Goal: Task Accomplishment & Management: Complete application form

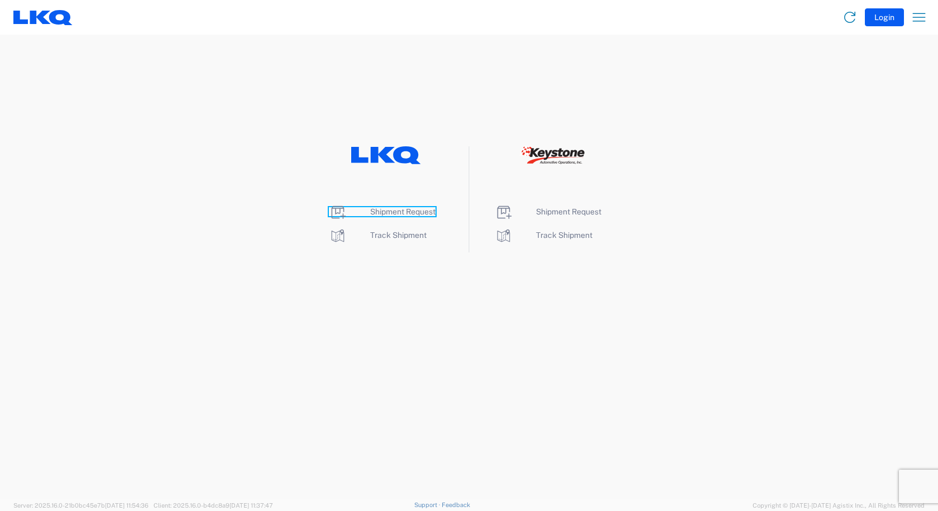
click at [385, 211] on span "Shipment Request" at bounding box center [402, 211] width 65 height 9
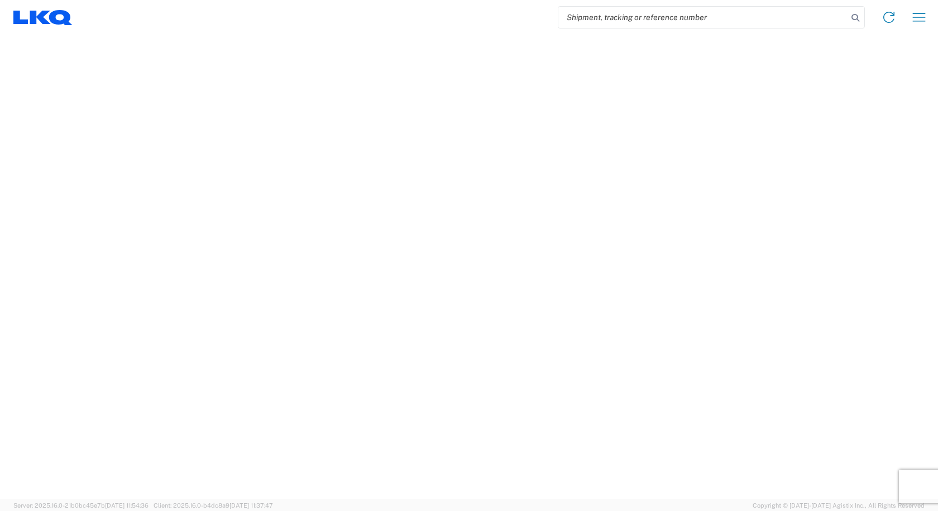
select select "FULL"
select select "LBS"
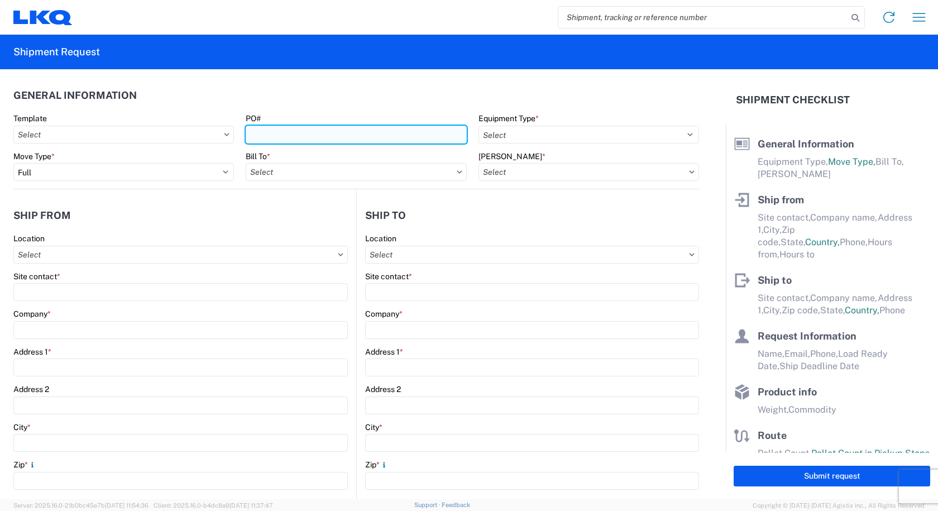
click at [312, 132] on input "PO#" at bounding box center [356, 135] width 220 height 18
type input "s"
type input "STEEL SCRAP 08/15"
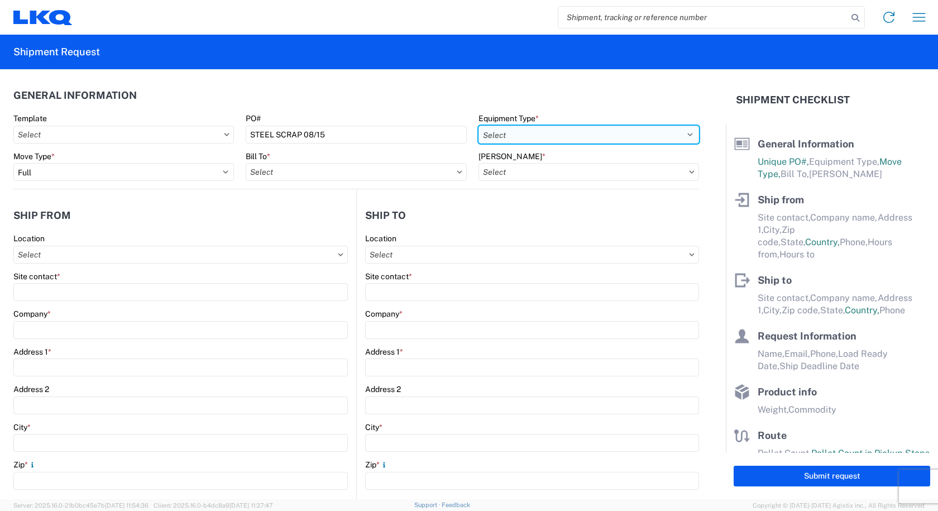
click at [584, 137] on select "Select 53’ Dry Van Flatbed Dropdeck (van) Lowboy (flatbed) Rail" at bounding box center [588, 135] width 220 height 18
select select "STDV"
click at [478, 126] on select "Select 53’ Dry Van Flatbed Dropdeck (van) Lowboy (flatbed) Rail" at bounding box center [588, 135] width 220 height 18
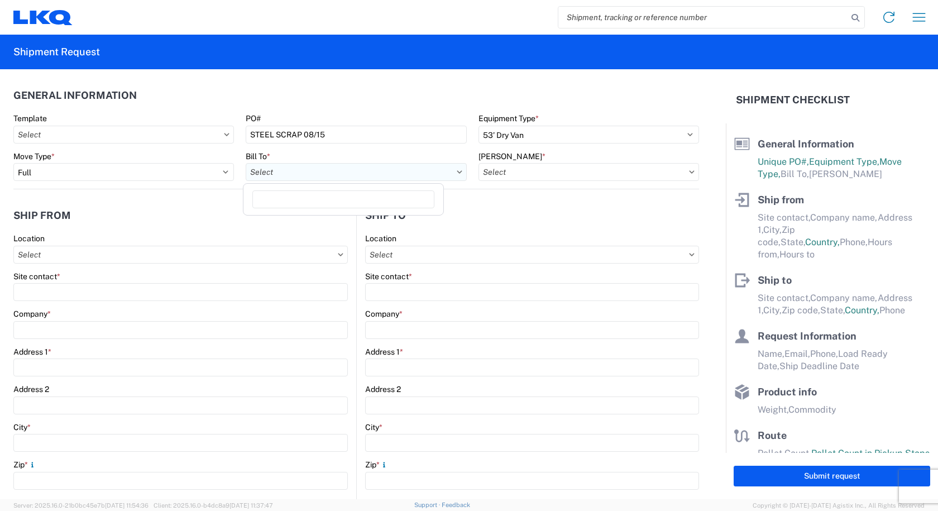
click at [388, 180] on input "Bill To *" at bounding box center [356, 172] width 220 height 18
type input "1742"
click at [324, 226] on div "1742 [GEOGRAPHIC_DATA][US_STATE] - [GEOGRAPHIC_DATA]" at bounding box center [363, 222] width 234 height 18
type input "1742 [GEOGRAPHIC_DATA][US_STATE] - [GEOGRAPHIC_DATA]"
click at [570, 171] on input "[PERSON_NAME] *" at bounding box center [588, 172] width 220 height 18
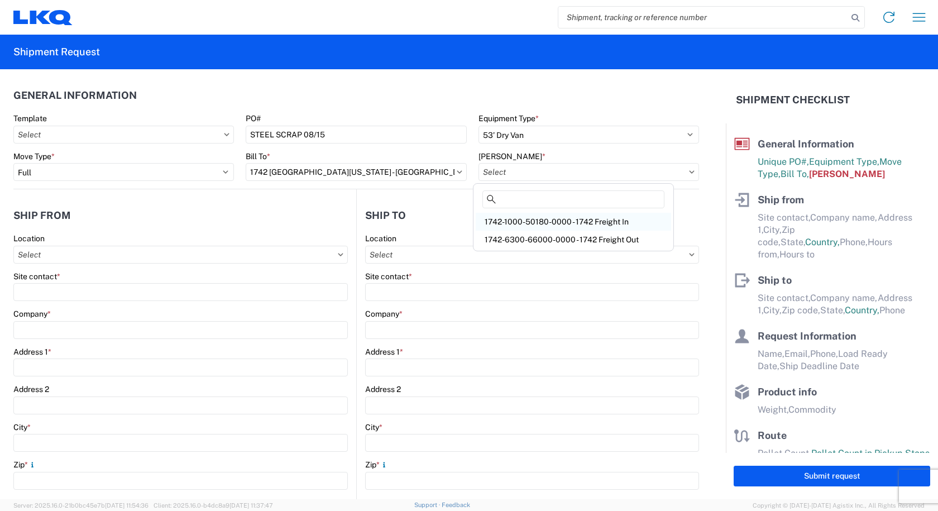
click at [544, 218] on div "1742-1000-50180-0000 - 1742 Freight In" at bounding box center [572, 222] width 195 height 18
type input "1742-1000-50180-0000 - 1742 Freight In"
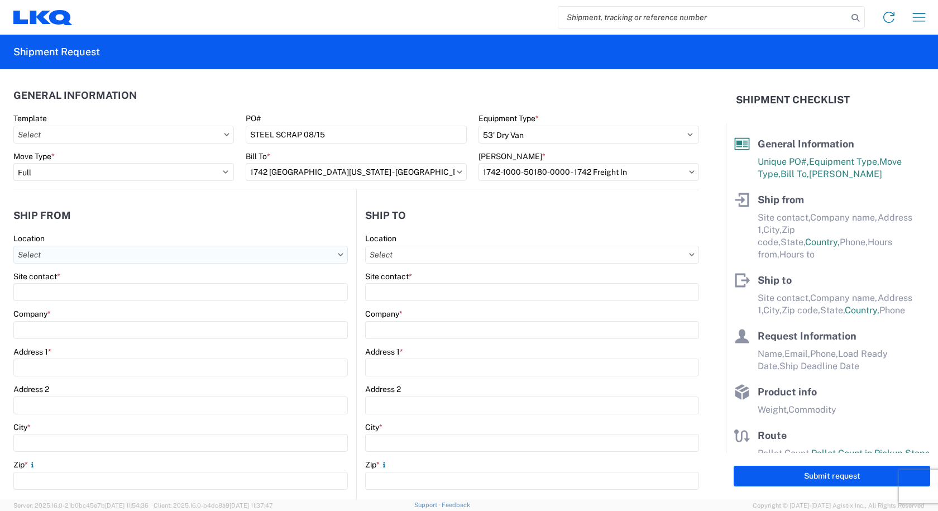
click at [81, 257] on input "Location" at bounding box center [180, 255] width 334 height 18
type input "3238"
click at [45, 308] on div "3238 - Huntington IDC" at bounding box center [113, 304] width 195 height 18
type input "3238 - Huntington IDC"
type input "LKQ Corporation"
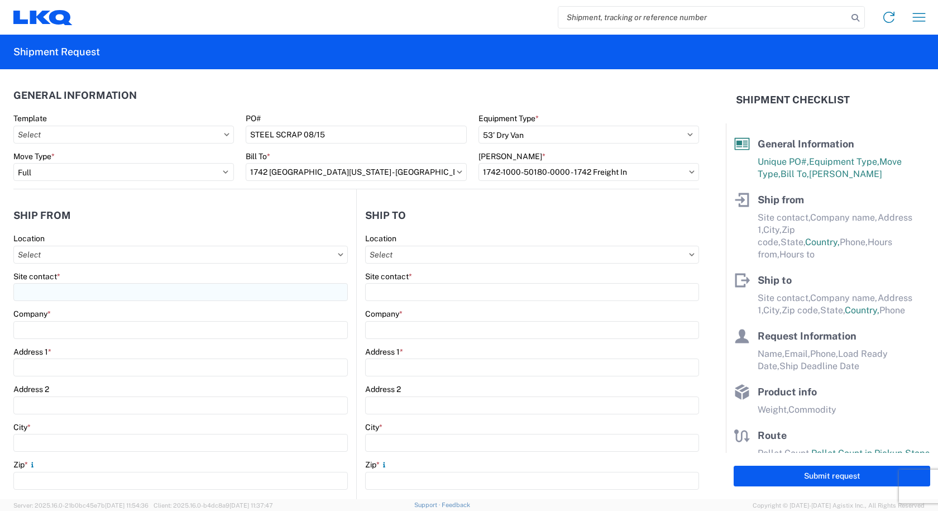
type input "[STREET_ADDRESS]"
type input "Huntington"
type input "46750"
select select "IN"
select select "US"
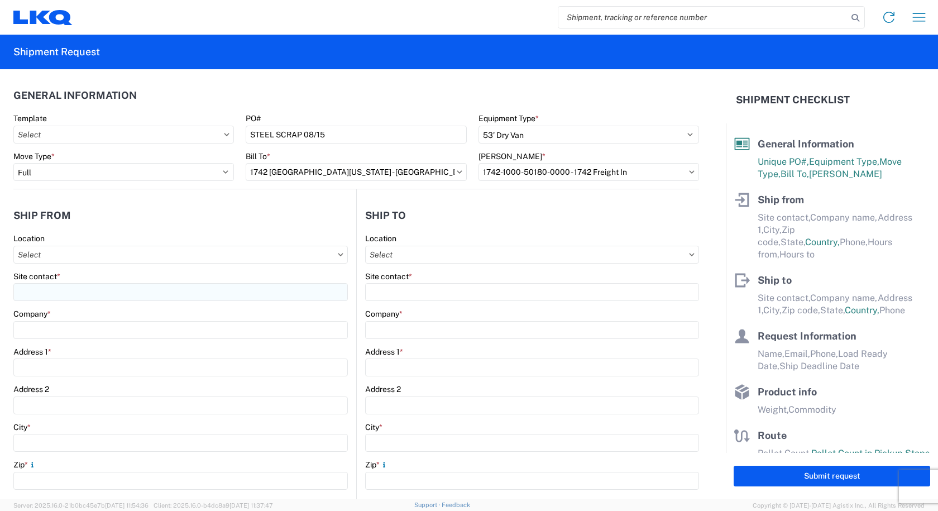
type input "07:00"
type input "17:00"
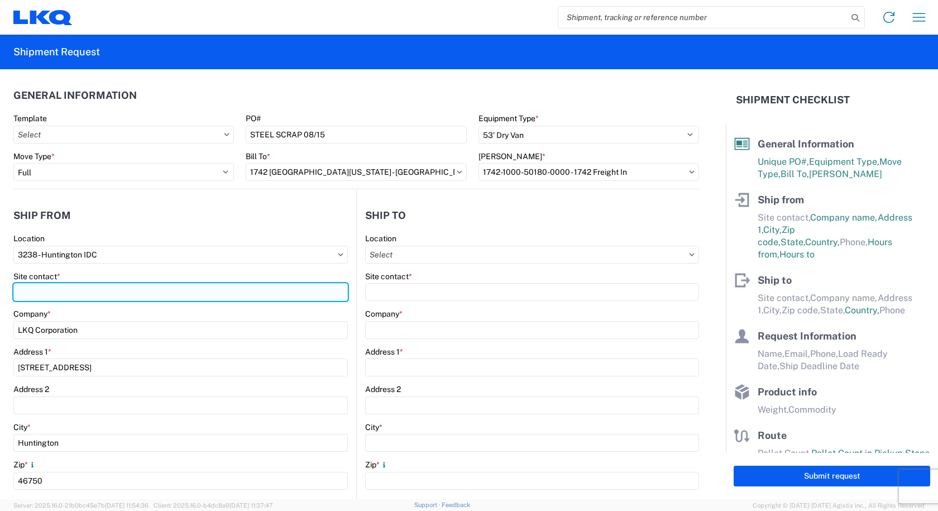
click at [40, 288] on input "Site contact *" at bounding box center [180, 292] width 334 height 18
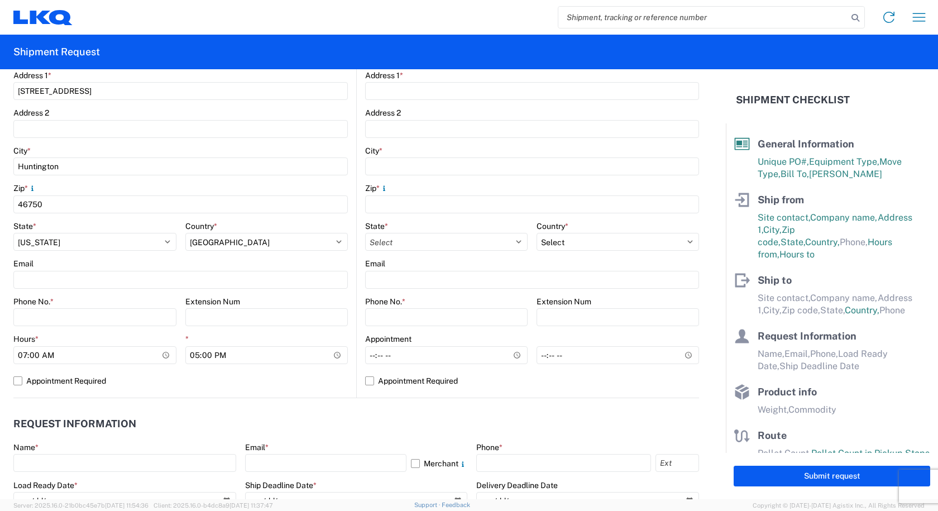
scroll to position [279, 0]
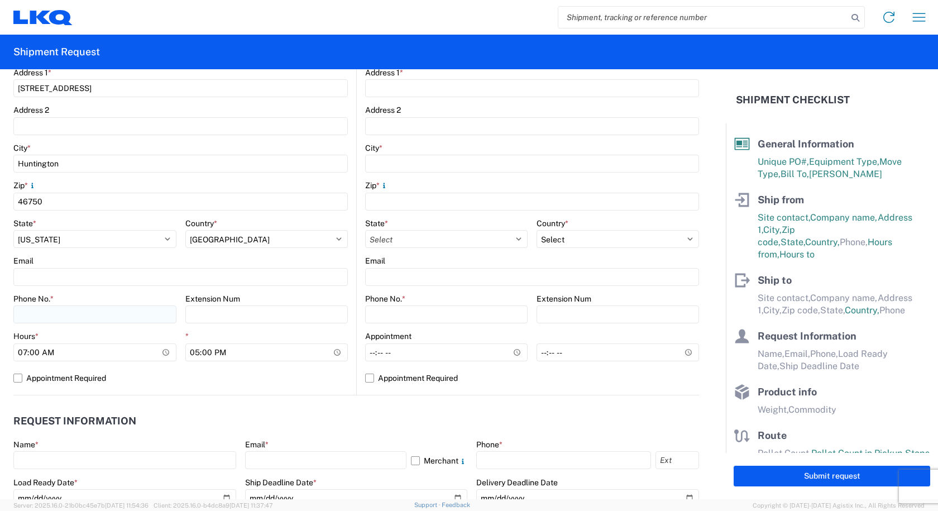
type input "[PERSON_NAME]"
click at [63, 314] on input "Phone No. *" at bounding box center [94, 314] width 163 height 18
type input "[PHONE_NUMBER]"
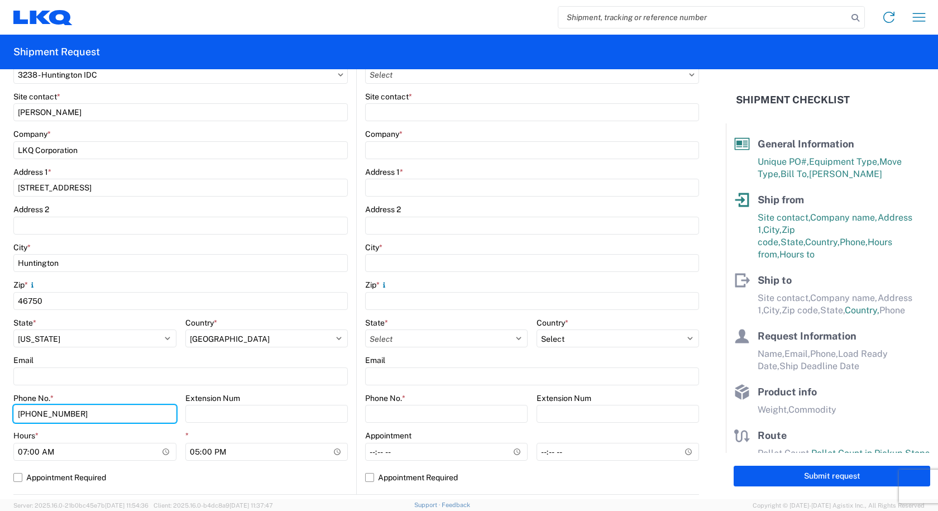
scroll to position [0, 0]
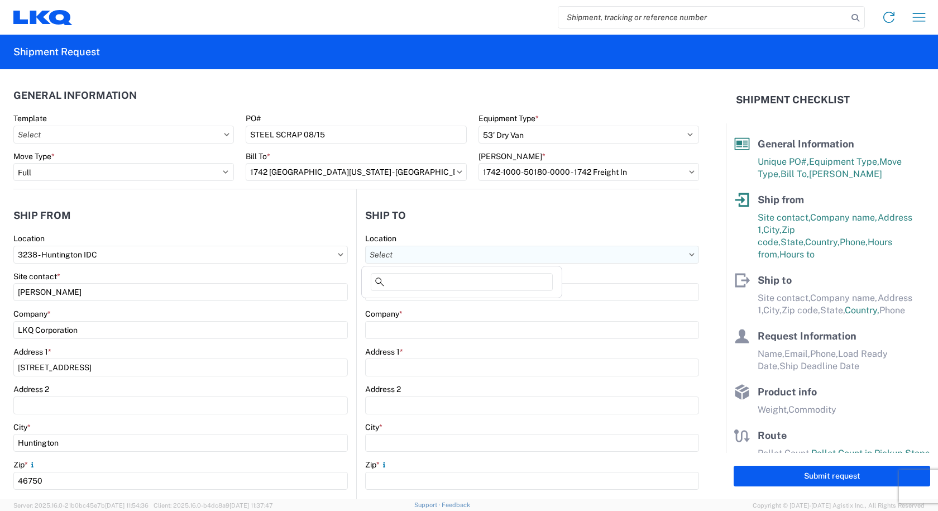
click at [392, 253] on input "Location" at bounding box center [532, 255] width 334 height 18
type input "1742"
click at [406, 302] on div "1742 [GEOGRAPHIC_DATA][US_STATE] - [GEOGRAPHIC_DATA]" at bounding box center [481, 304] width 234 height 18
type input "1742 [GEOGRAPHIC_DATA][US_STATE] - [GEOGRAPHIC_DATA]"
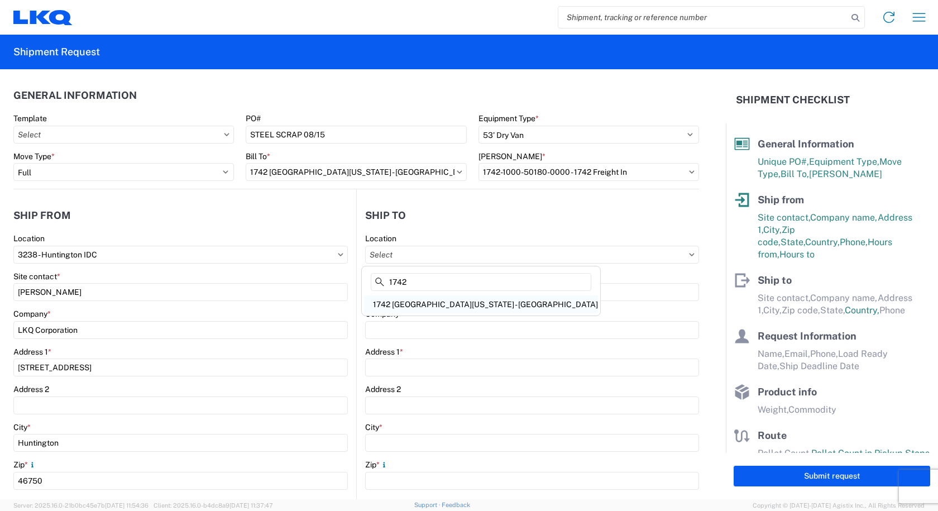
type input "[STREET_ADDRESS]"
type input "[PERSON_NAME]"
type input "75172"
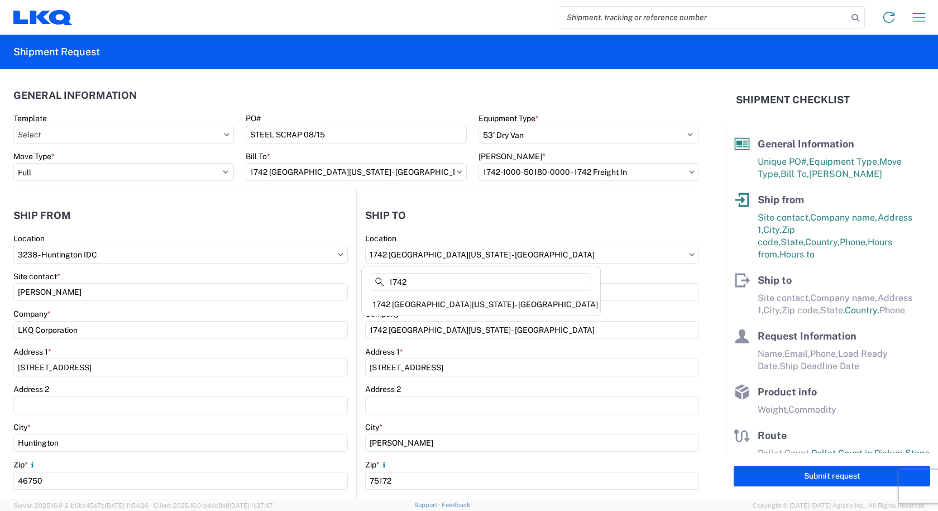
select select "US"
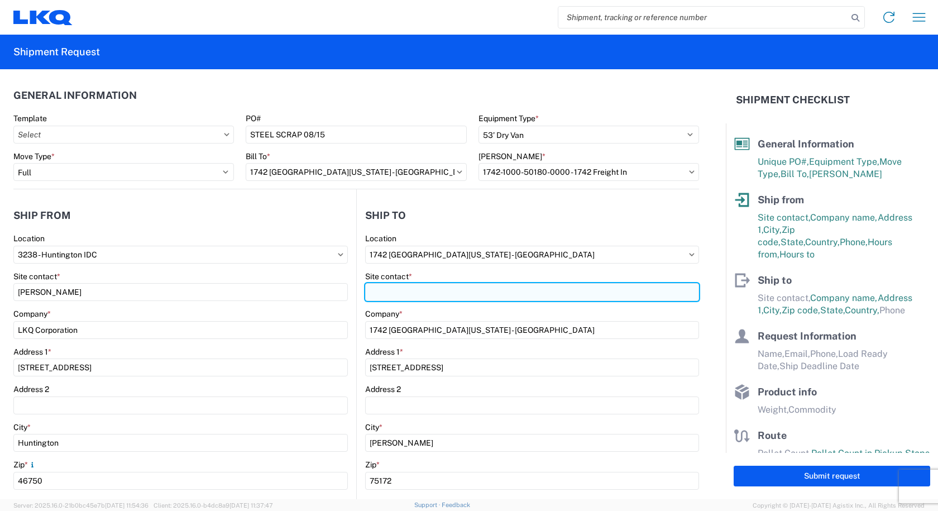
click at [394, 294] on input "Site contact *" at bounding box center [532, 292] width 334 height 18
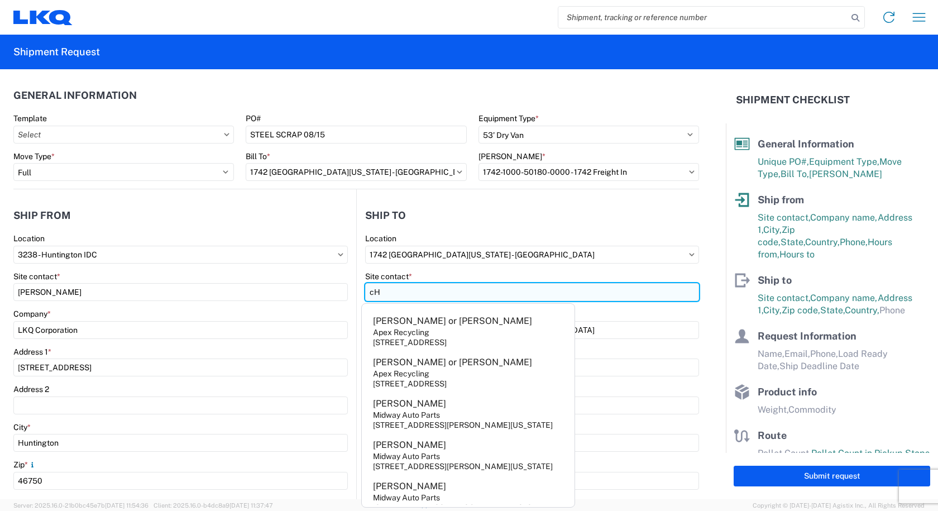
type input "c"
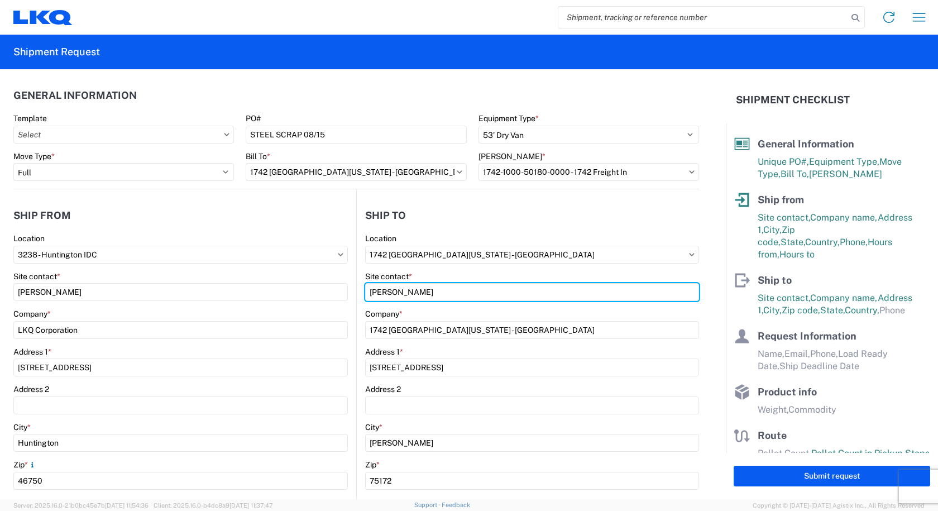
type input "[PERSON_NAME]"
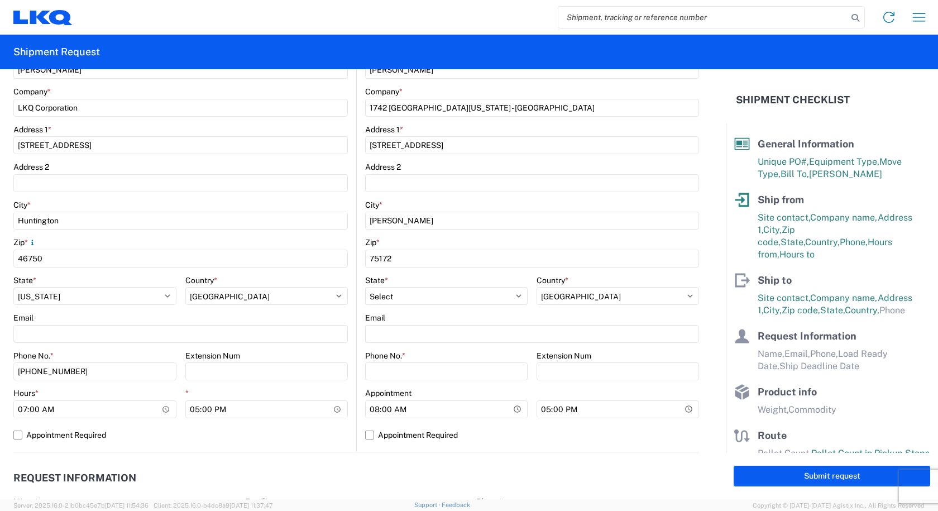
scroll to position [223, 0]
click at [395, 368] on input "Phone No. *" at bounding box center [446, 370] width 162 height 18
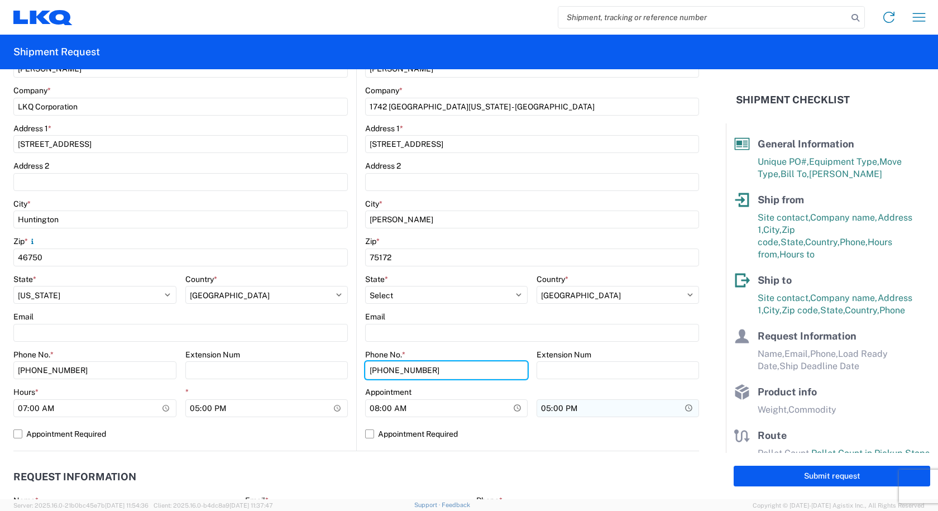
type input "[PHONE_NUMBER]"
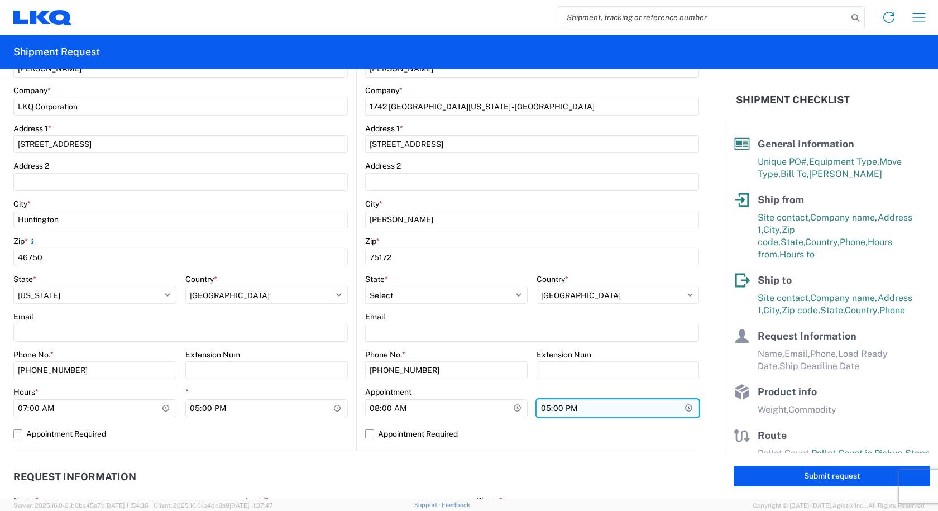
click at [348, 406] on input "17:00" at bounding box center [266, 408] width 163 height 18
type input "15:00"
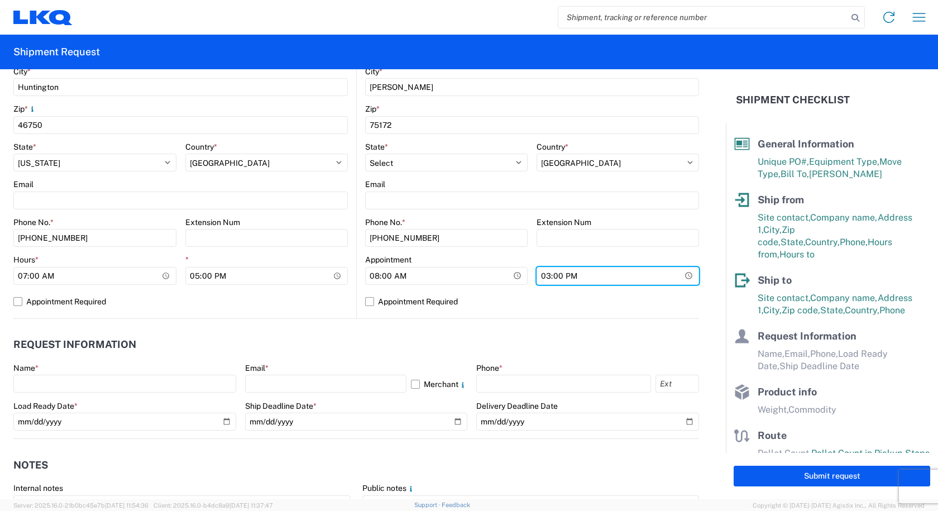
scroll to position [502, 0]
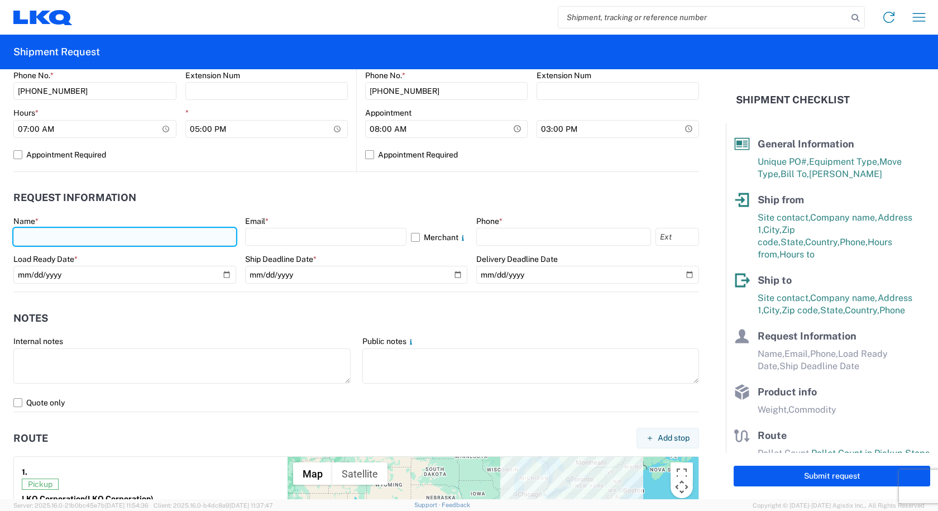
click at [47, 233] on input "text" at bounding box center [124, 237] width 223 height 18
type input "[PERSON_NAME]"
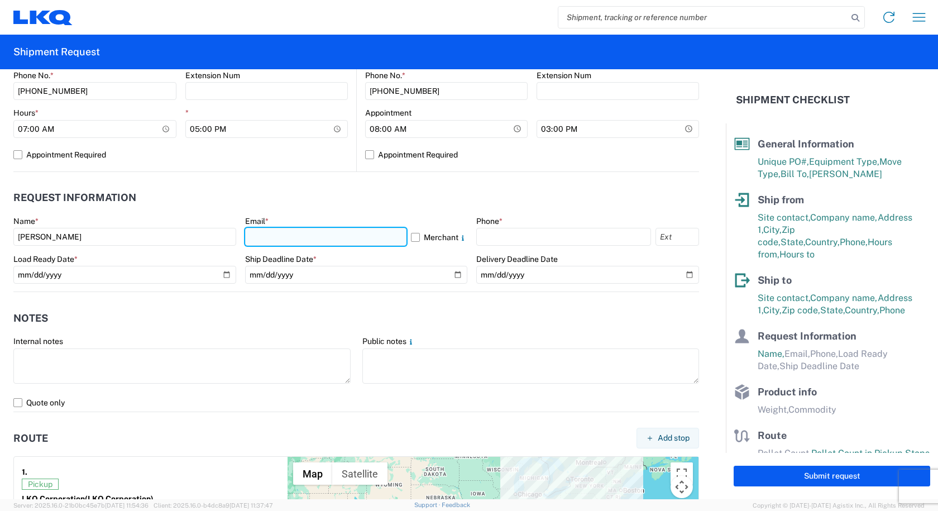
drag, startPoint x: 296, startPoint y: 231, endPoint x: 308, endPoint y: 244, distance: 17.4
click at [296, 231] on input "text" at bounding box center [326, 237] width 162 height 18
type input "[PERSON_NAME][EMAIL_ADDRESS][DOMAIN_NAME]"
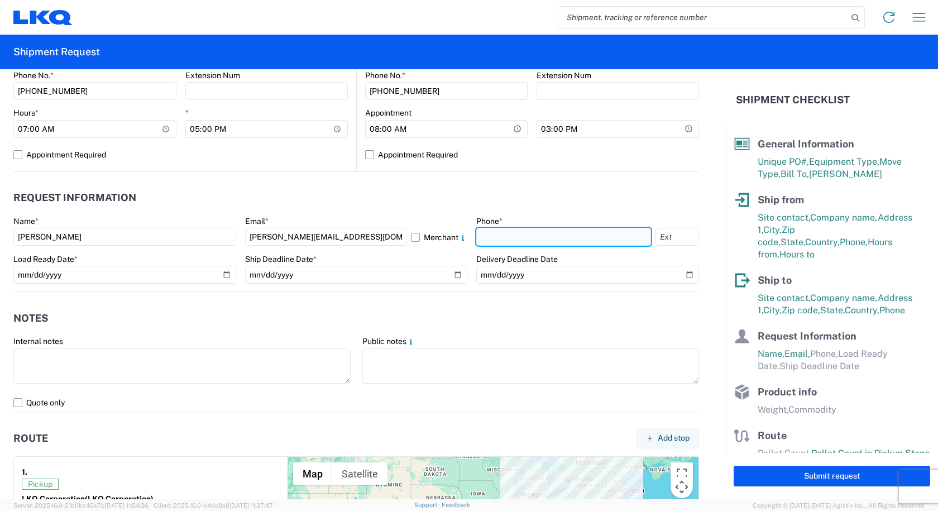
click at [493, 233] on input "text" at bounding box center [563, 237] width 175 height 18
type input "[PHONE_NUMBER]"
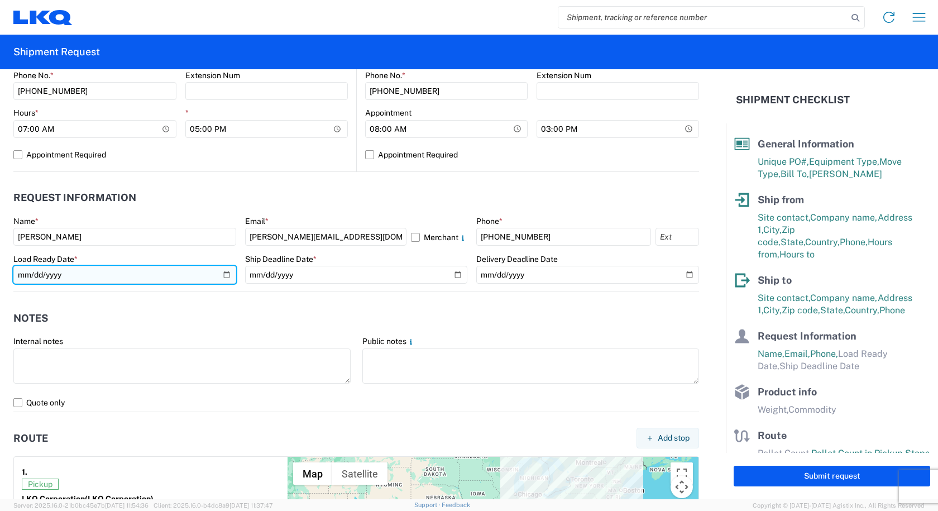
click at [222, 280] on input "date" at bounding box center [124, 275] width 223 height 18
click at [224, 275] on input "date" at bounding box center [124, 275] width 223 height 18
type input "[DATE]"
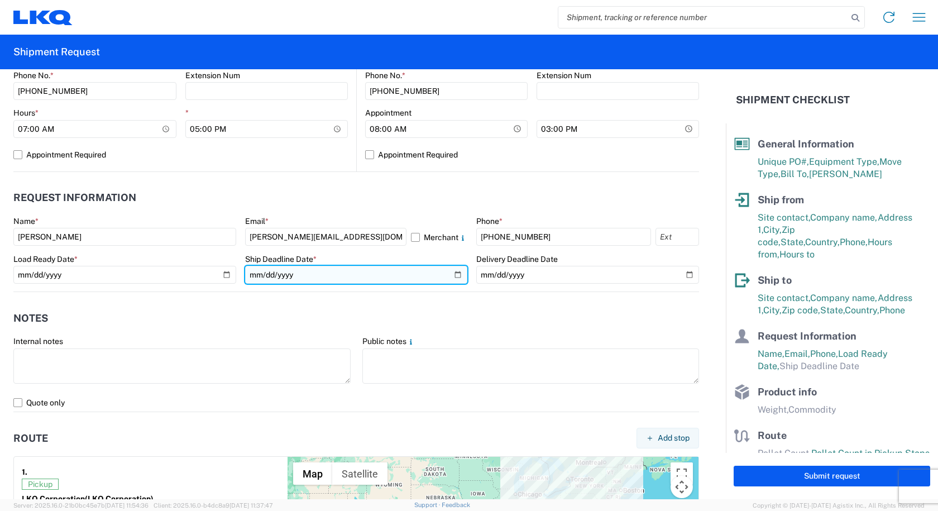
click at [376, 275] on input "date" at bounding box center [356, 275] width 223 height 18
click at [451, 272] on input "date" at bounding box center [356, 275] width 223 height 18
type input "[DATE]"
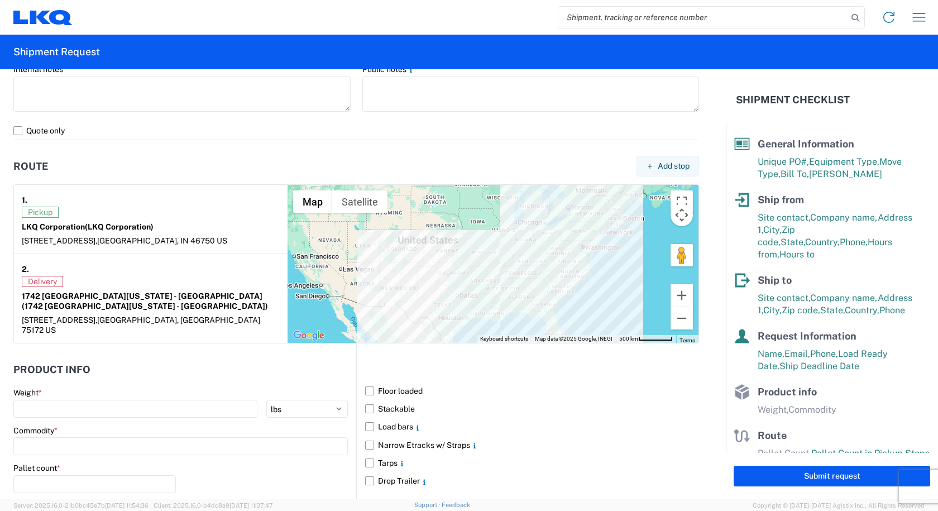
scroll to position [781, 0]
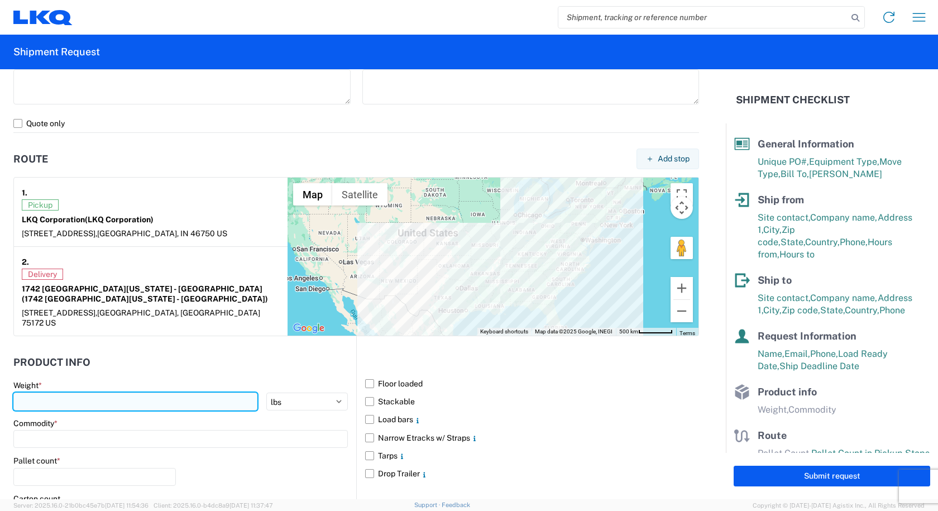
click at [82, 392] on input "number" at bounding box center [135, 401] width 244 height 18
type input "40000"
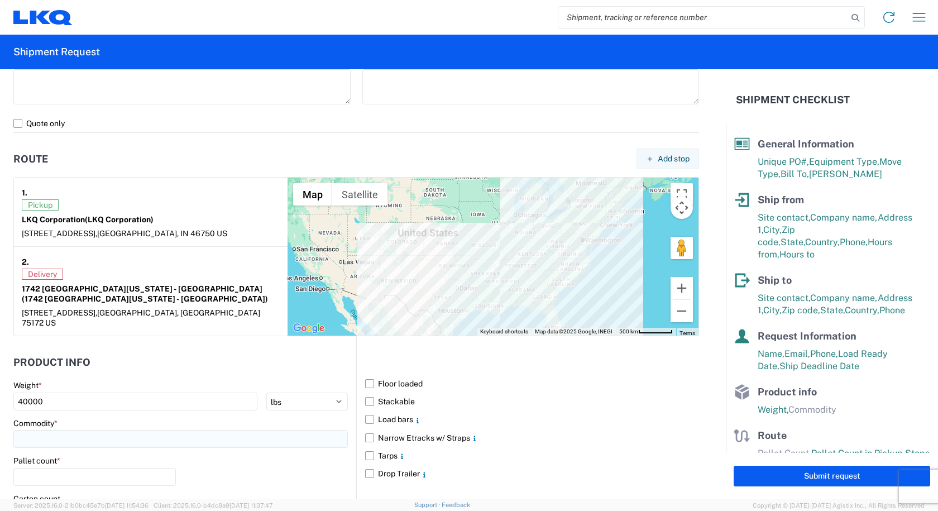
drag, startPoint x: 97, startPoint y: 410, endPoint x: 87, endPoint y: 427, distance: 20.5
click at [93, 430] on input at bounding box center [180, 439] width 334 height 18
type input "w"
click at [64, 359] on div "Wheels - Stacked & Palletized" at bounding box center [113, 360] width 195 height 18
type input "Wheels - Stacked & Palletized"
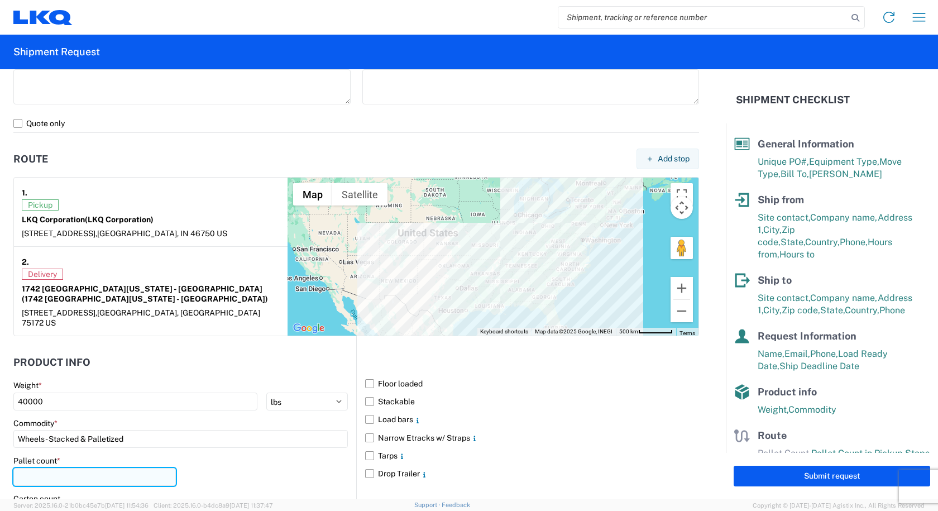
click at [36, 468] on input "number" at bounding box center [94, 477] width 162 height 18
type input "48"
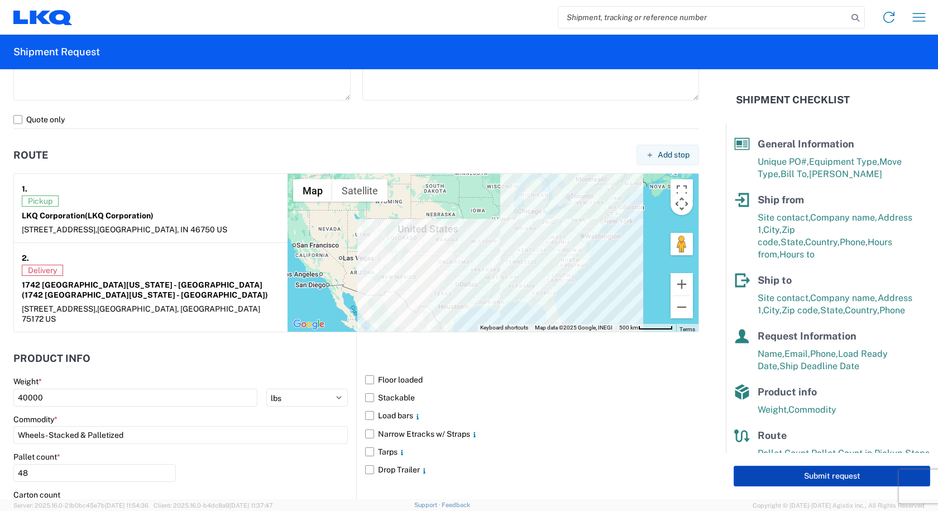
click at [756, 478] on button "Submit request" at bounding box center [831, 475] width 196 height 21
select select "US"
